Goal: Communication & Community: Answer question/provide support

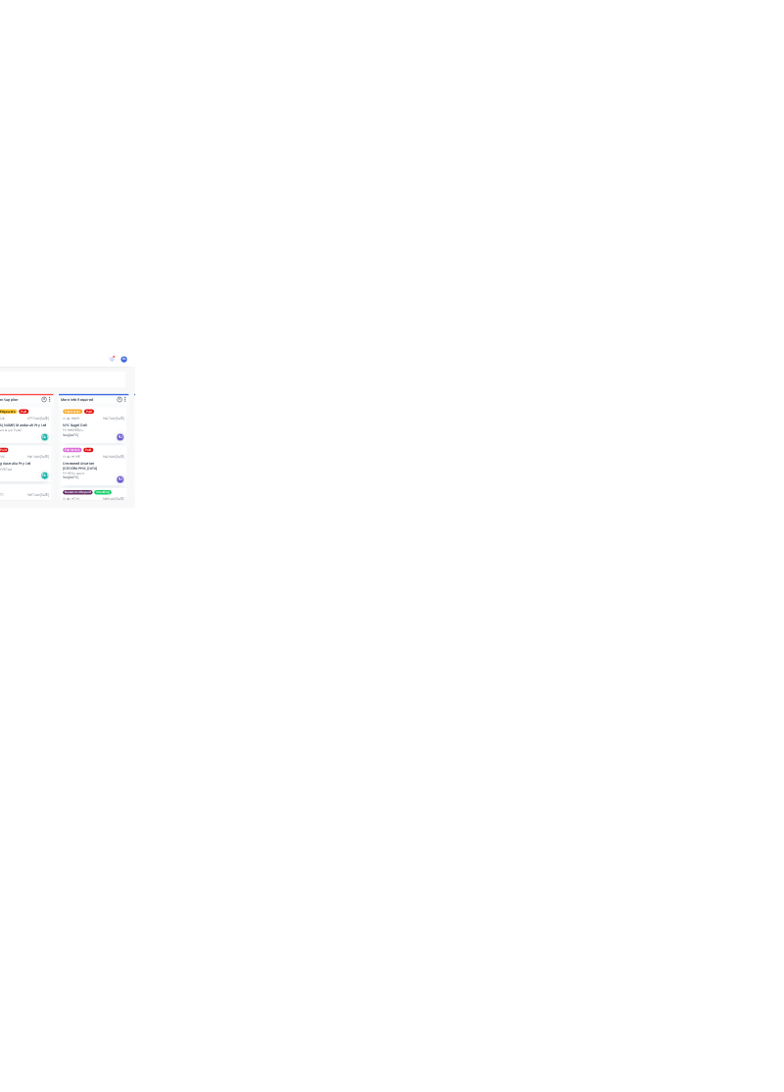
scroll to position [523, 0]
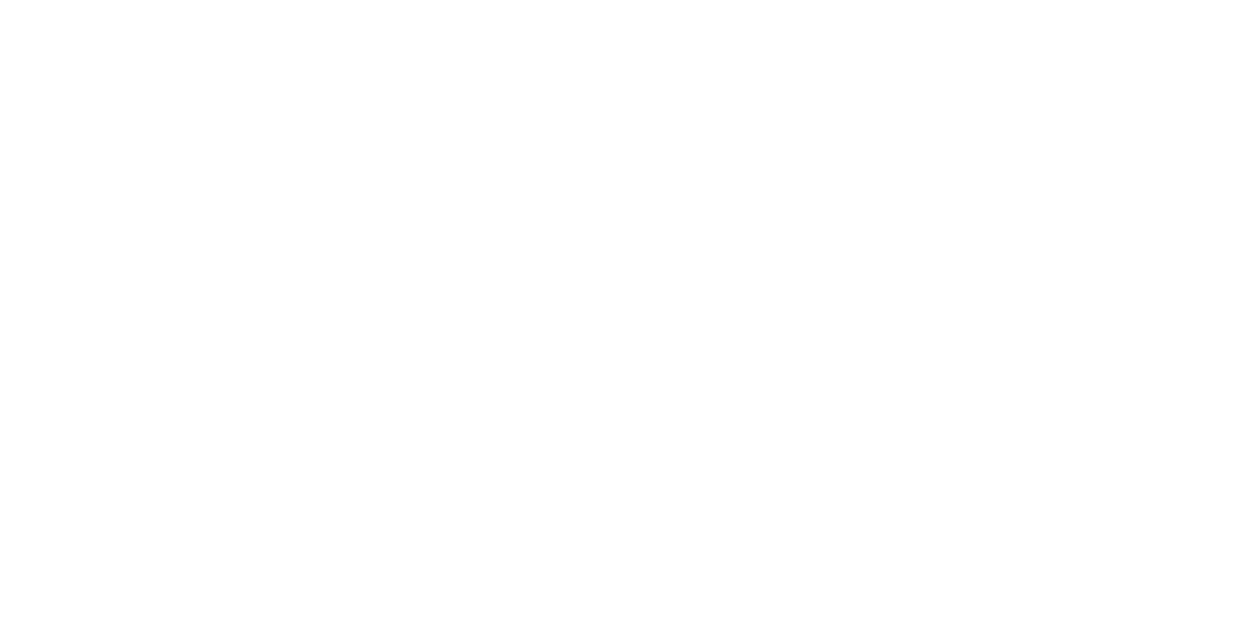
scroll to position [0, 0]
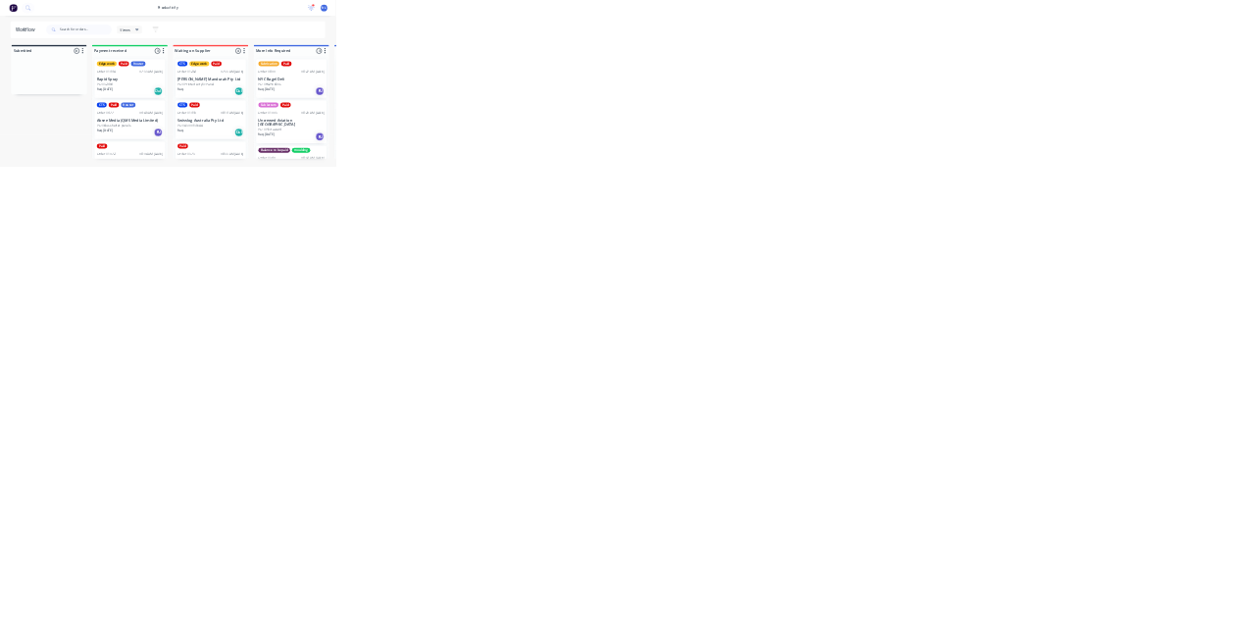
scroll to position [523, 0]
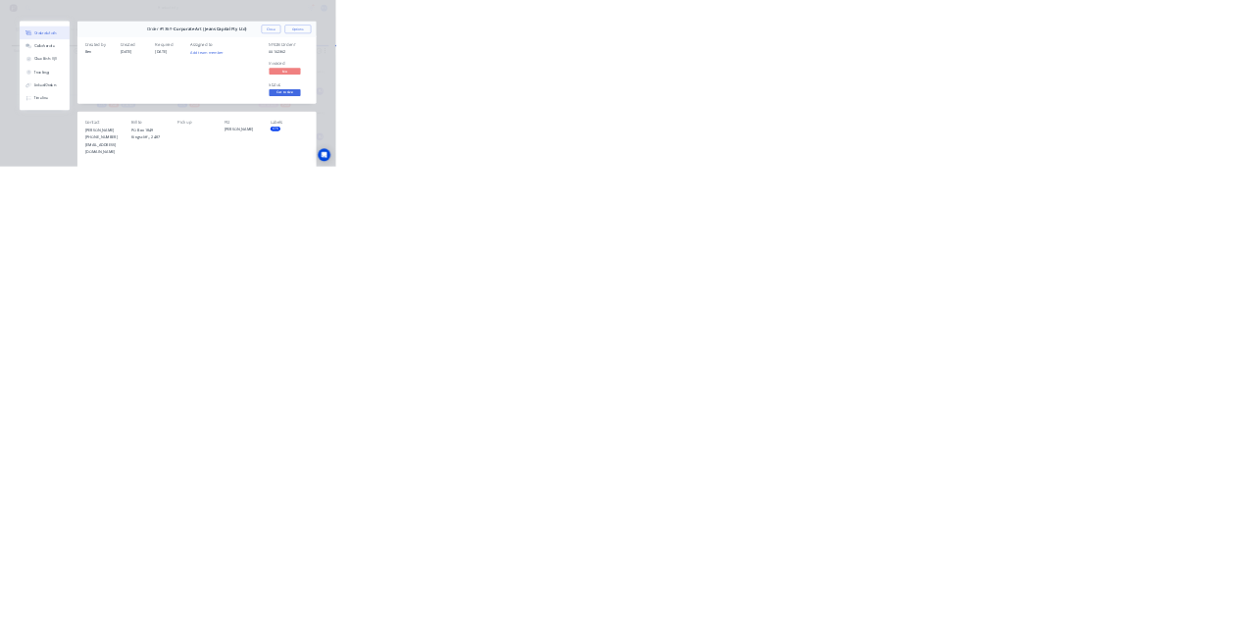
click at [1049, 107] on button "Close" at bounding box center [1014, 108] width 72 height 31
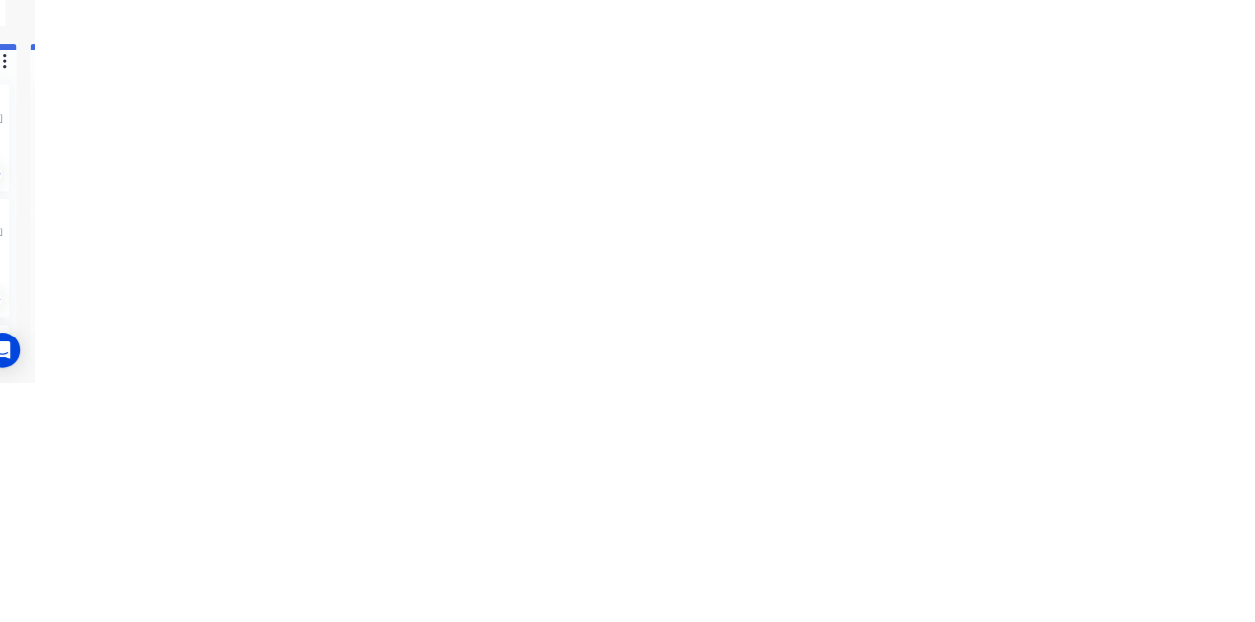
click at [205, 176] on div "Collaborate" at bounding box center [165, 172] width 77 height 18
click at [882, 578] on div at bounding box center [630, 567] width 503 height 21
click at [1103, 581] on button "Send" at bounding box center [1064, 566] width 77 height 29
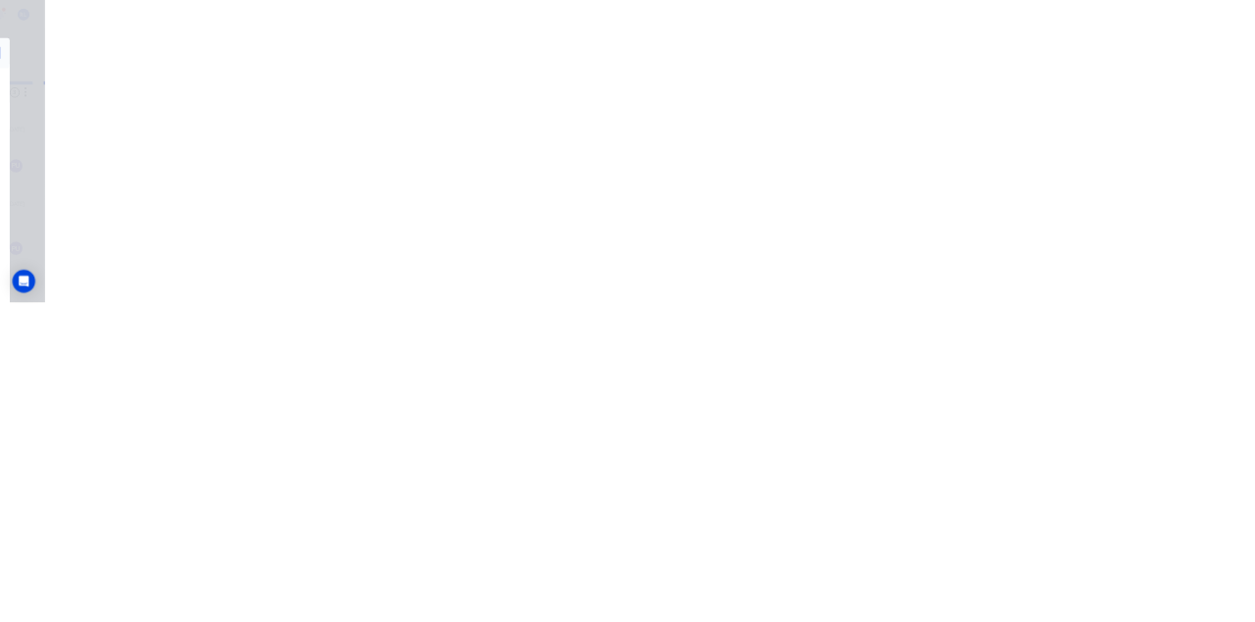
click at [1049, 104] on button "Close" at bounding box center [1014, 108] width 72 height 31
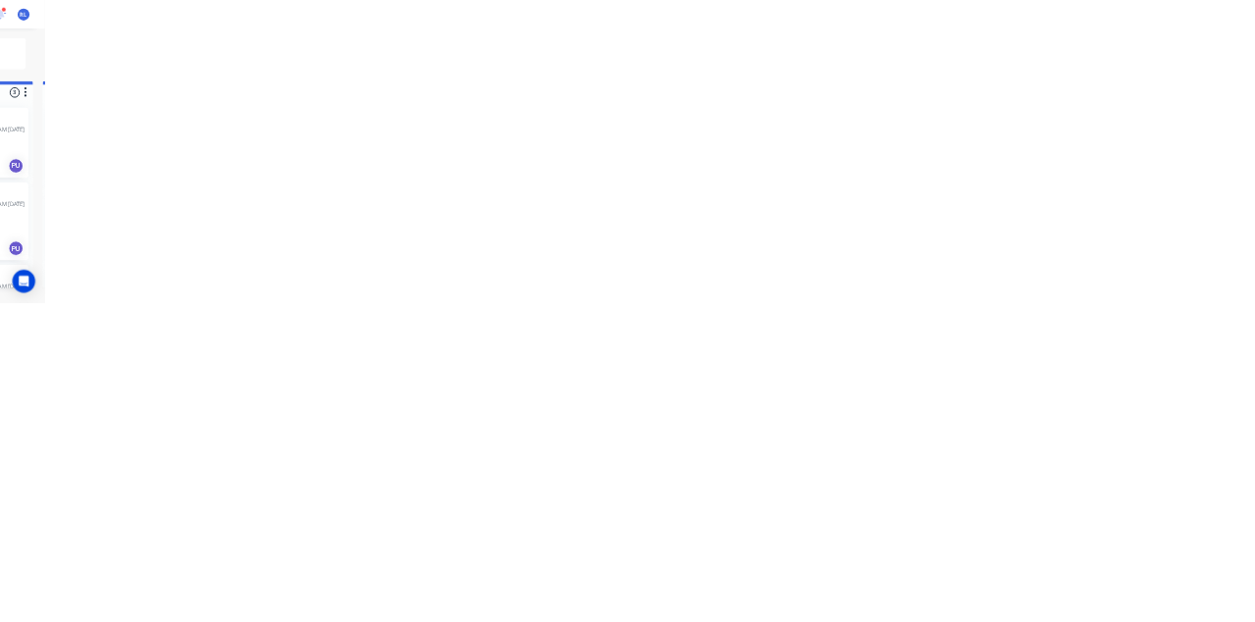
scroll to position [523, 0]
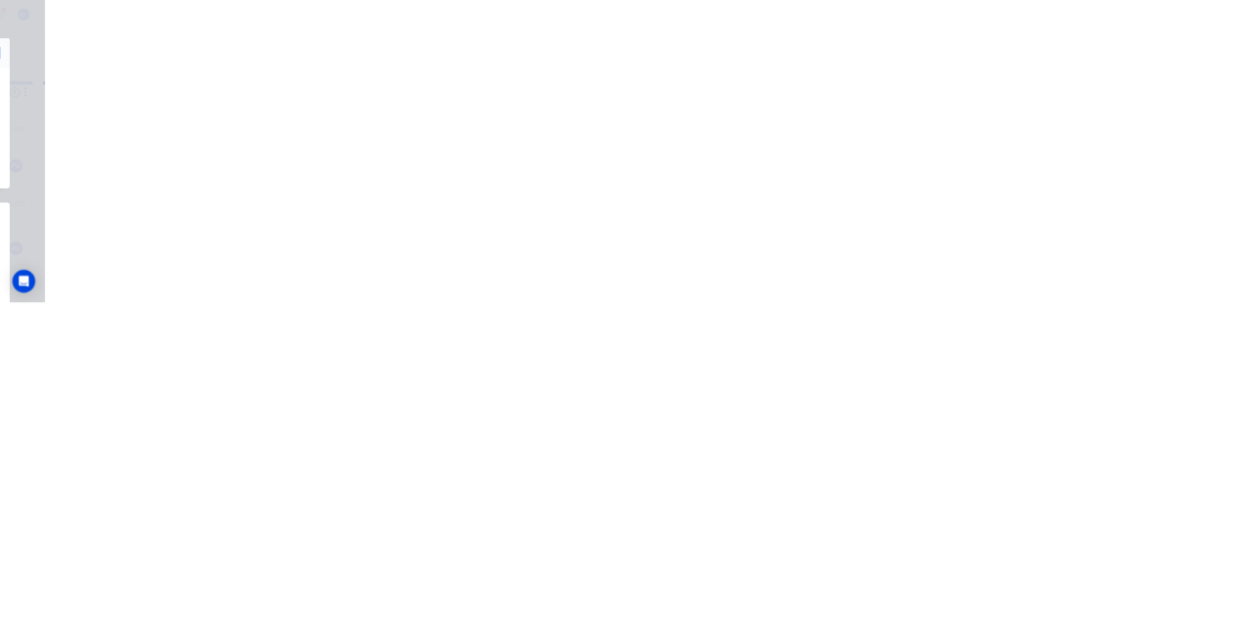
click at [1049, 106] on button "Close" at bounding box center [1014, 108] width 72 height 31
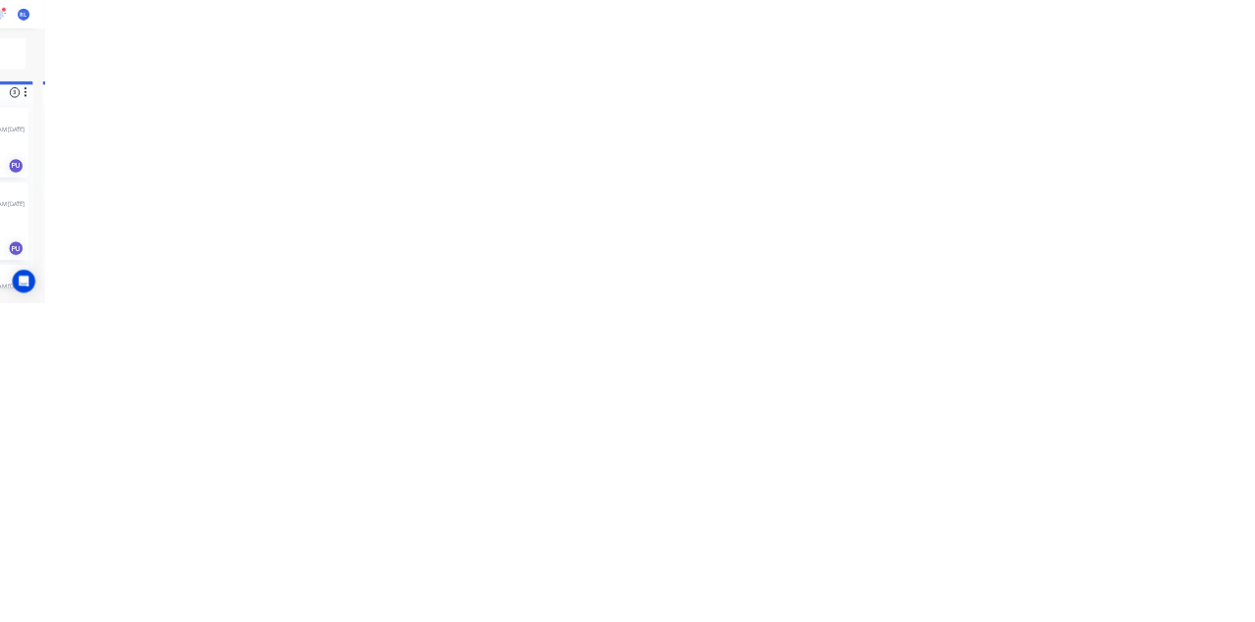
scroll to position [0, 0]
